Goal: Task Accomplishment & Management: Use online tool/utility

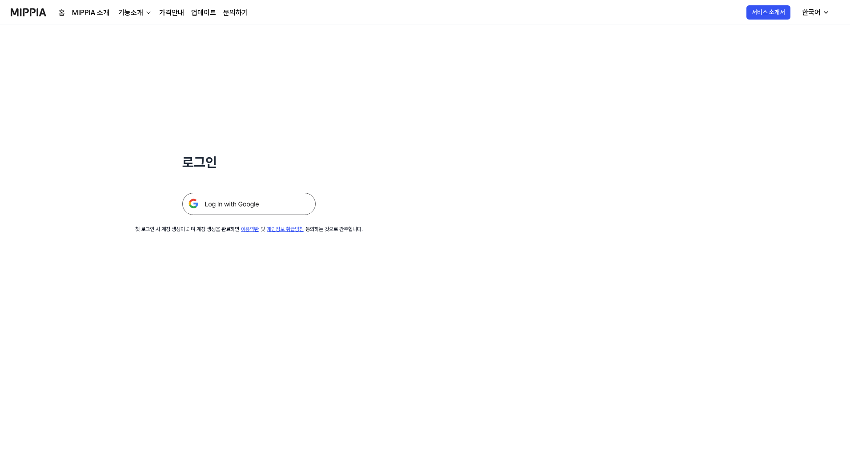
click at [250, 206] on img at bounding box center [248, 204] width 133 height 22
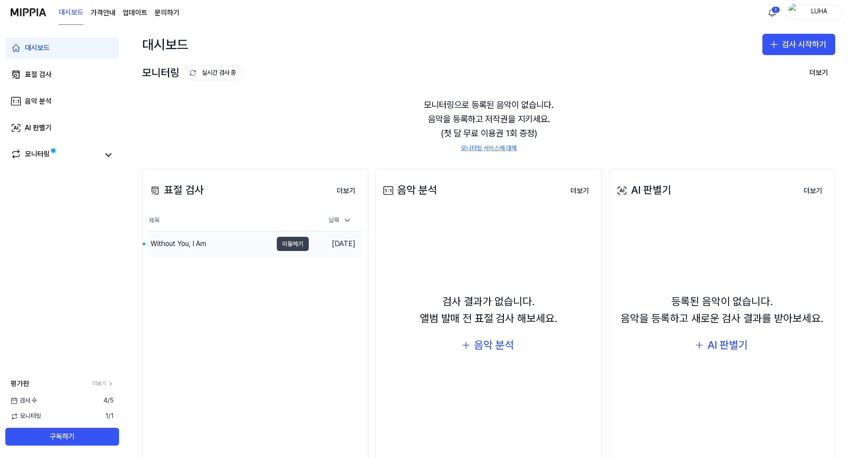
click at [293, 245] on button "이동하기" at bounding box center [293, 244] width 32 height 14
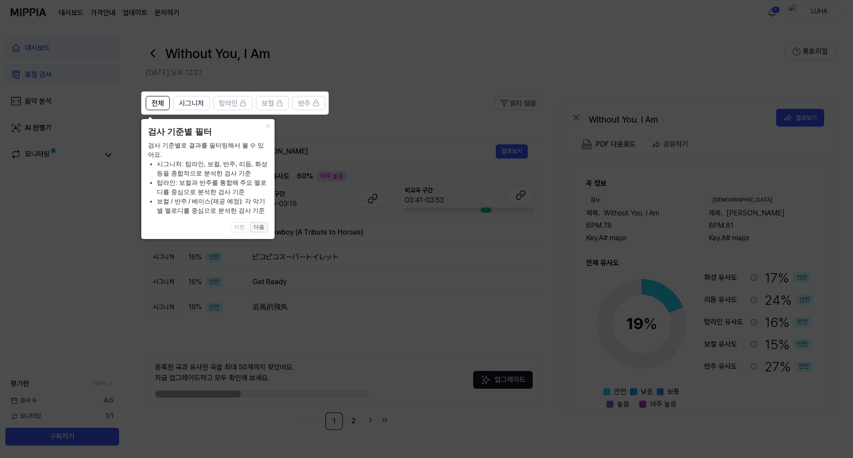
click at [259, 226] on button "다음" at bounding box center [259, 227] width 18 height 11
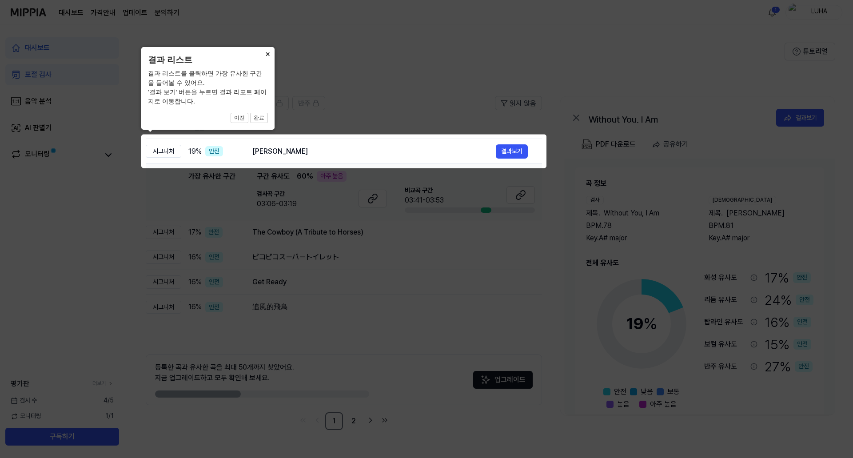
click at [267, 53] on button "×" at bounding box center [267, 53] width 14 height 12
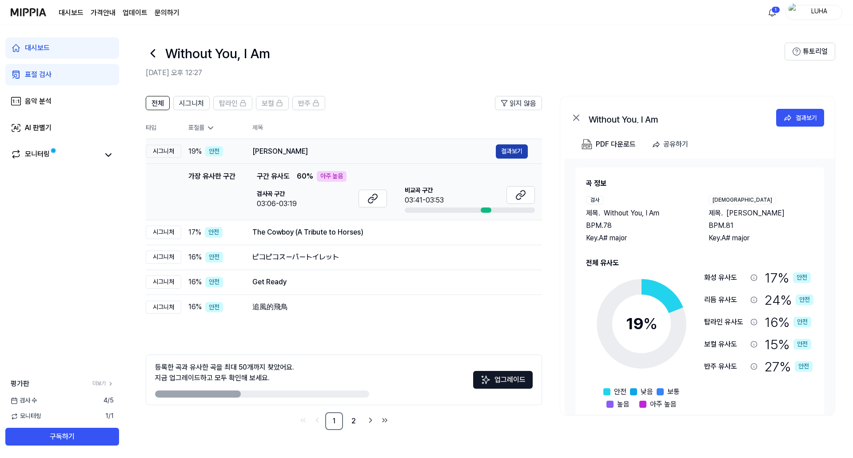
click at [519, 152] on button "결과보기" at bounding box center [512, 151] width 32 height 14
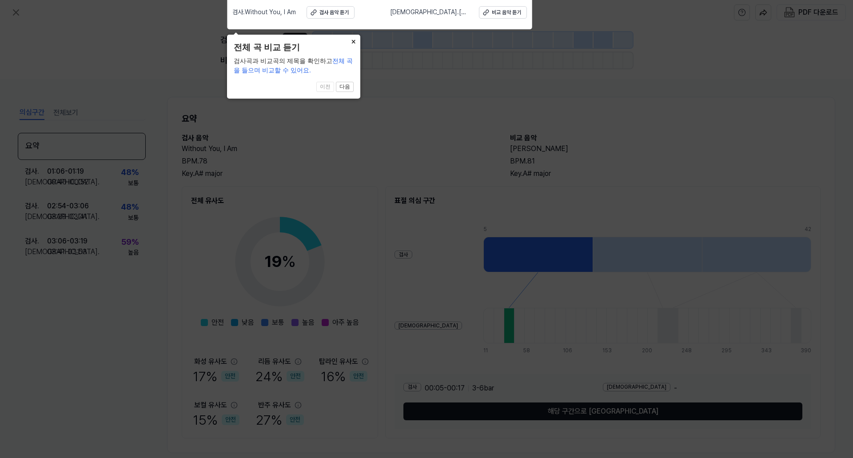
click at [352, 40] on button "×" at bounding box center [353, 41] width 14 height 12
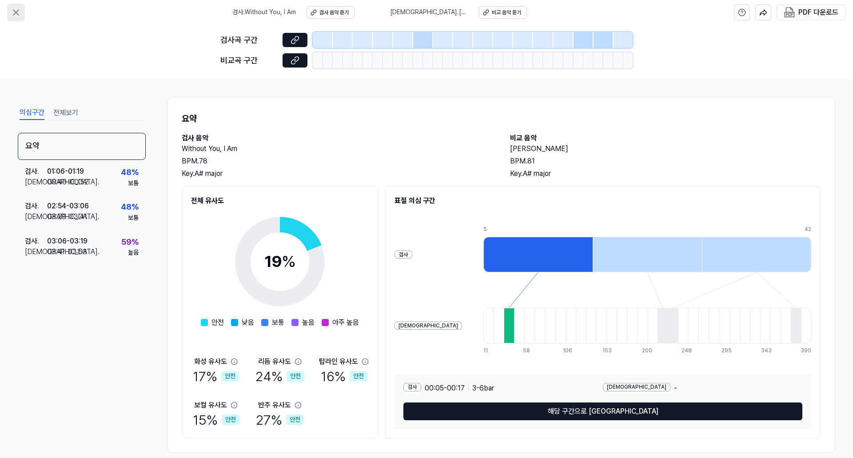
click at [14, 11] on icon at bounding box center [16, 12] width 11 height 11
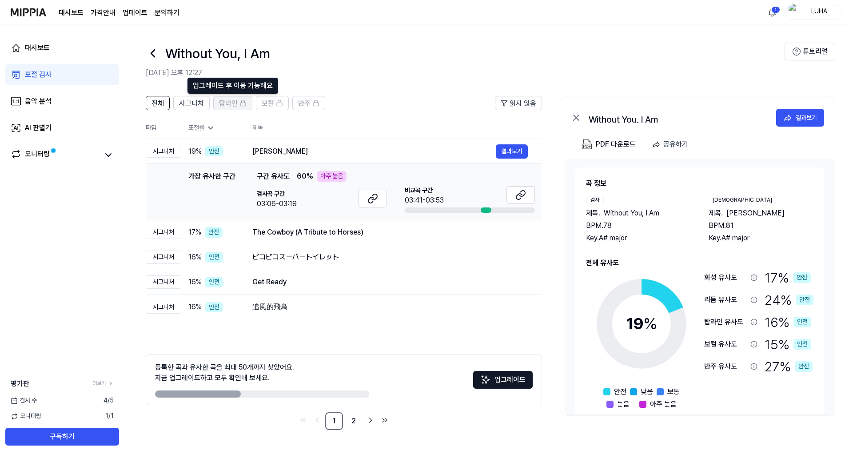
click at [223, 100] on span "탑라인" at bounding box center [228, 103] width 19 height 11
click at [107, 153] on icon at bounding box center [108, 155] width 11 height 11
click at [48, 70] on div "표절 검사" at bounding box center [38, 74] width 27 height 11
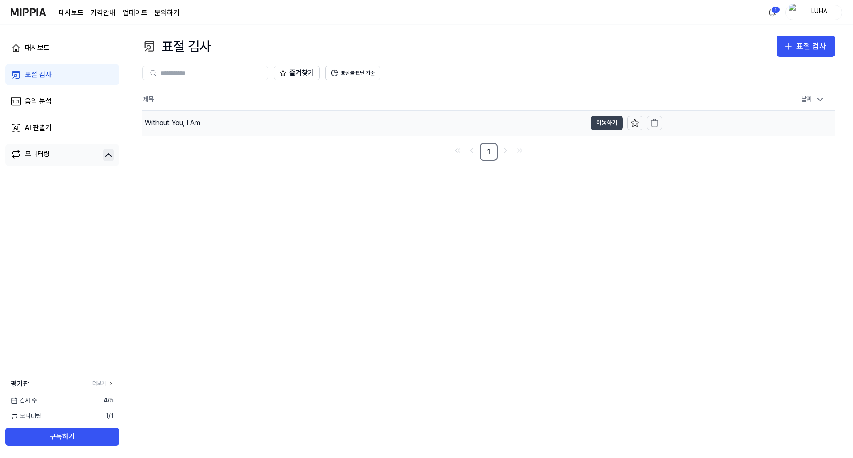
click at [608, 124] on button "이동하기" at bounding box center [607, 123] width 32 height 14
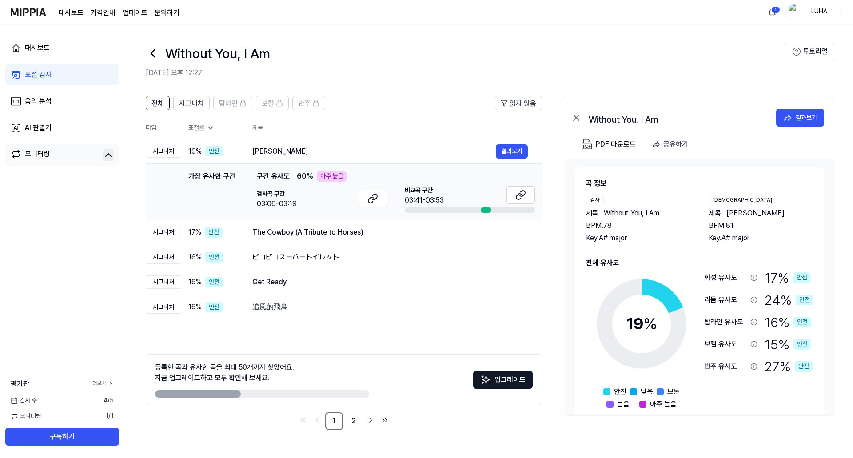
click at [105, 385] on link "더보기" at bounding box center [102, 384] width 21 height 8
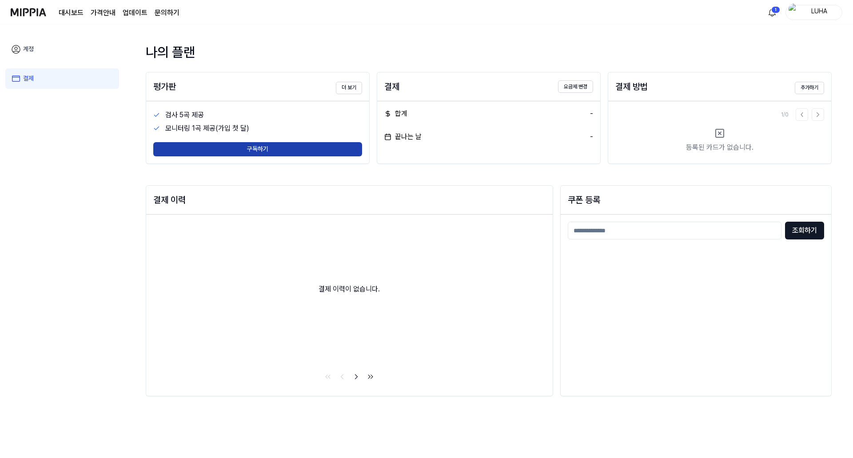
click at [267, 150] on button "구독하기" at bounding box center [257, 149] width 209 height 14
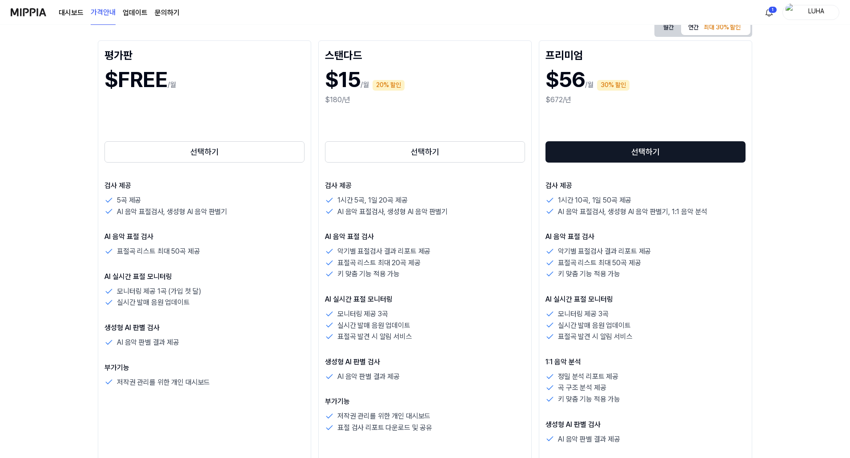
scroll to position [133, 0]
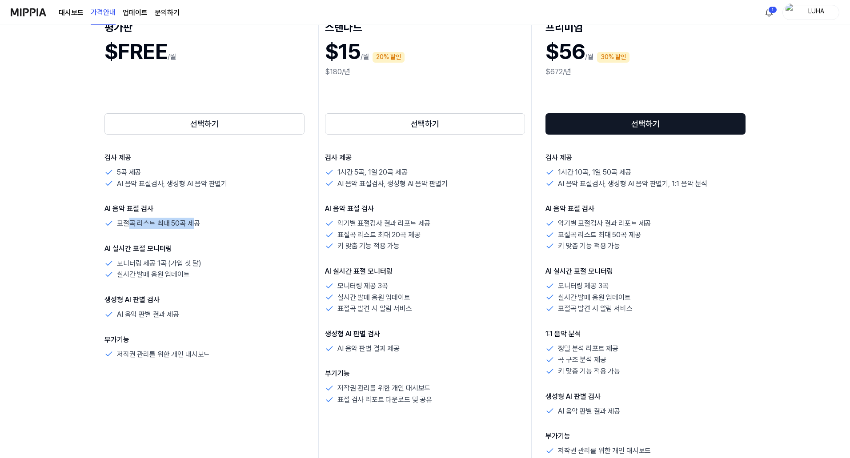
drag, startPoint x: 128, startPoint y: 222, endPoint x: 192, endPoint y: 224, distance: 63.6
click at [192, 224] on p "표절곡 리스트 최대 50곡 제공" at bounding box center [158, 224] width 83 height 12
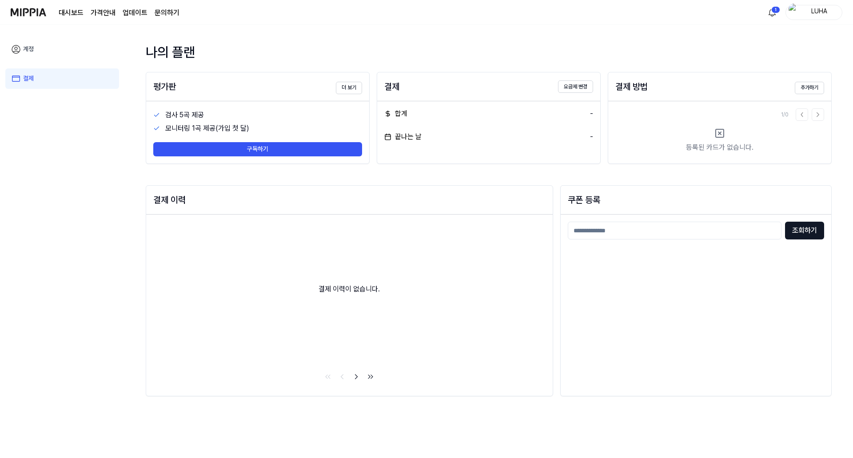
click at [28, 12] on img at bounding box center [29, 12] width 36 height 24
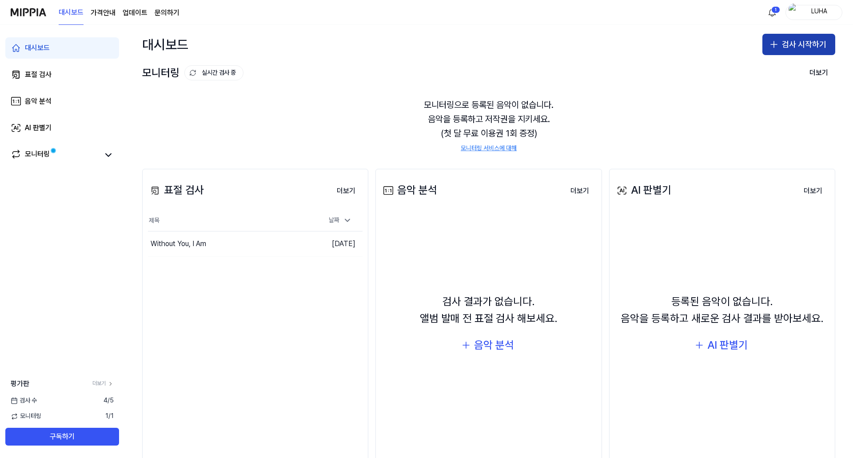
click at [770, 42] on icon "button" at bounding box center [774, 44] width 11 height 11
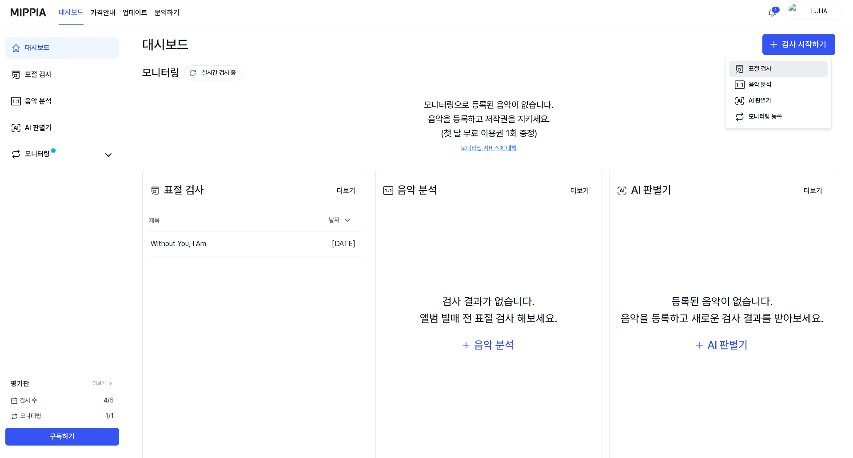
click at [766, 67] on div "표절 검사" at bounding box center [760, 68] width 23 height 9
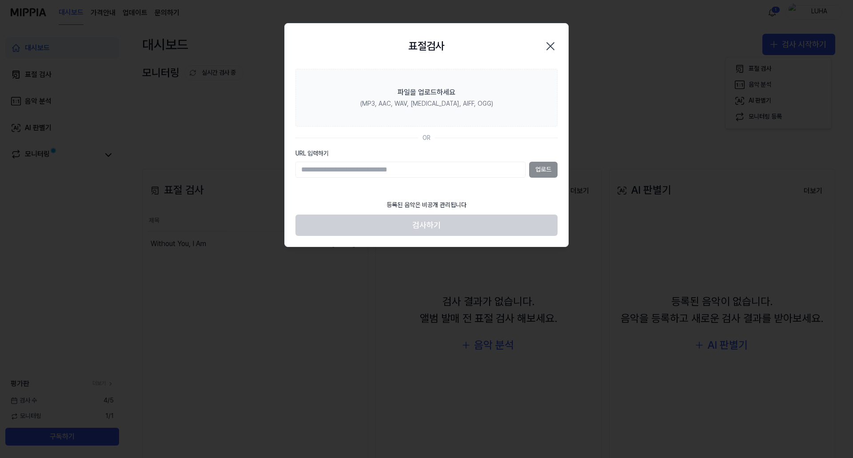
click at [339, 169] on input "URL 입력하기" at bounding box center [410, 170] width 230 height 16
click at [341, 169] on input "URL 입력하기" at bounding box center [410, 170] width 230 height 16
type input "**********"
click at [549, 172] on button "업로드" at bounding box center [543, 170] width 28 height 16
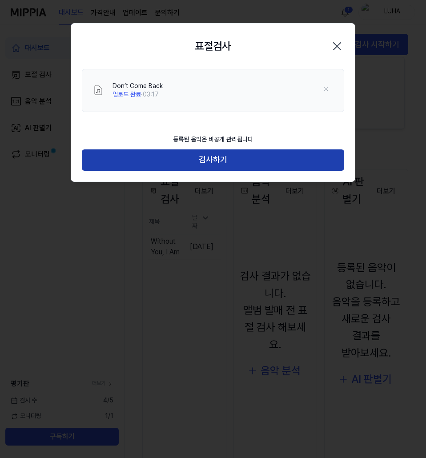
click at [213, 160] on button "검사하기" at bounding box center [213, 159] width 262 height 21
click at [212, 160] on button "검사하기" at bounding box center [213, 159] width 262 height 21
click at [195, 160] on button "검사하기" at bounding box center [213, 159] width 262 height 21
click at [215, 162] on button "검사하기" at bounding box center [213, 159] width 262 height 21
click at [203, 157] on button "검사하기" at bounding box center [213, 159] width 262 height 21
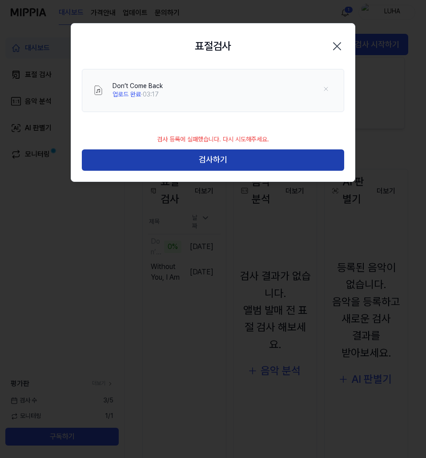
click at [211, 164] on button "검사하기" at bounding box center [213, 159] width 262 height 21
click at [215, 160] on button "검사하기" at bounding box center [213, 159] width 262 height 21
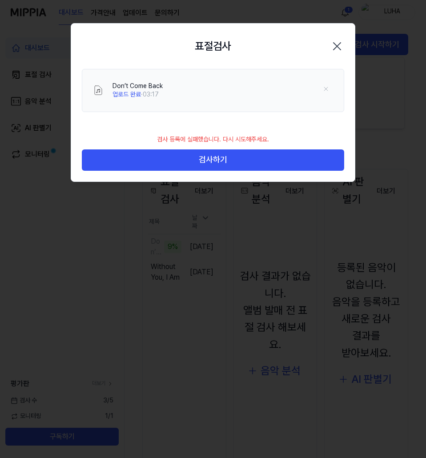
click at [339, 47] on icon "button" at bounding box center [337, 46] width 14 height 14
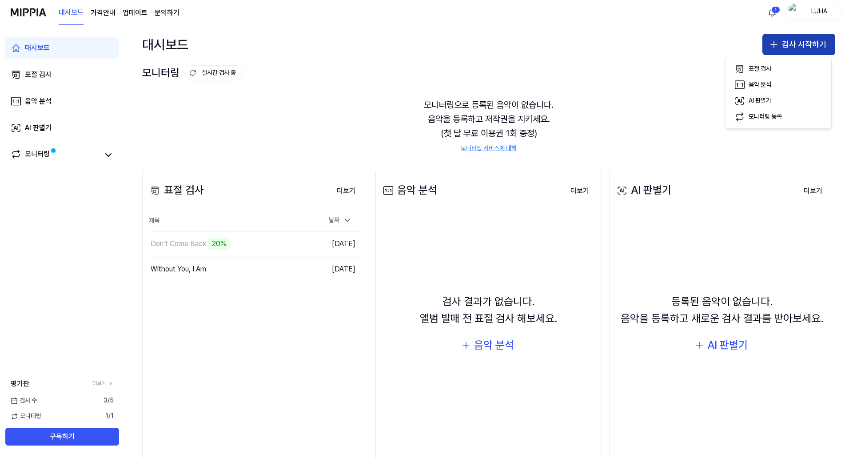
click at [778, 46] on button "검사 시작하기" at bounding box center [798, 44] width 73 height 21
click at [789, 40] on button "검사 시작하기" at bounding box center [798, 44] width 73 height 21
click at [759, 70] on div "표절 검사" at bounding box center [760, 68] width 23 height 9
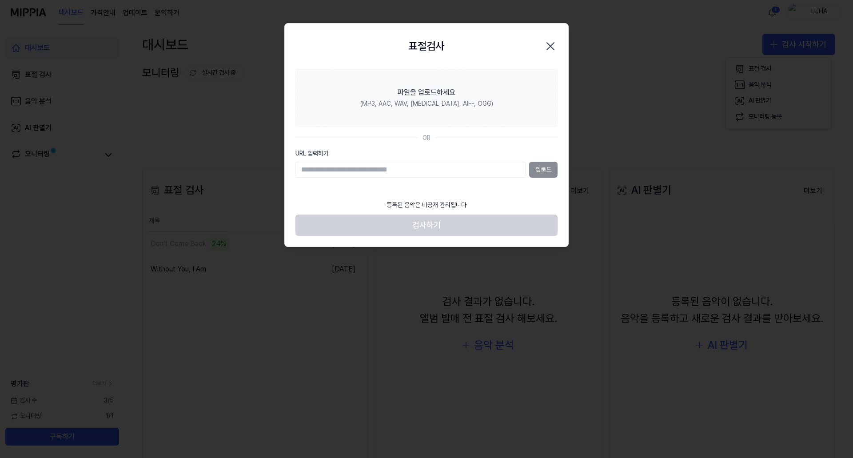
click at [352, 165] on input "URL 입력하기" at bounding box center [410, 170] width 230 height 16
type input "**********"
click at [541, 170] on button "업로드" at bounding box center [543, 170] width 28 height 16
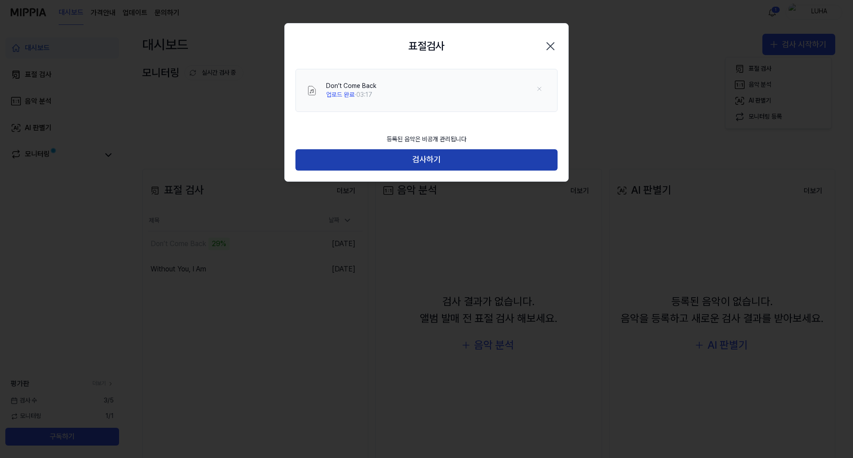
click at [426, 164] on button "검사하기" at bounding box center [426, 159] width 262 height 21
